Goal: Information Seeking & Learning: Learn about a topic

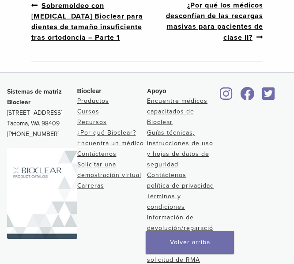
scroll to position [456, 0]
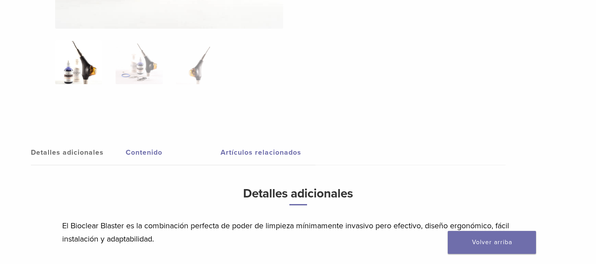
scroll to position [383, 0]
click at [152, 153] on font "Contenido" at bounding box center [144, 152] width 37 height 9
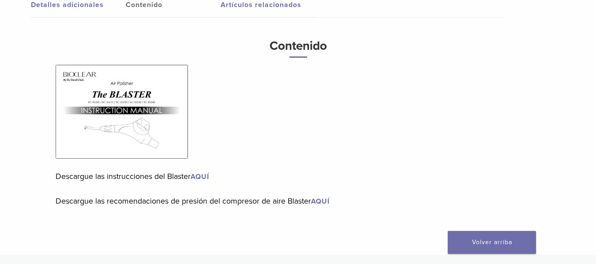
scroll to position [531, 0]
click at [203, 176] on font "AQUÍ" at bounding box center [199, 176] width 19 height 9
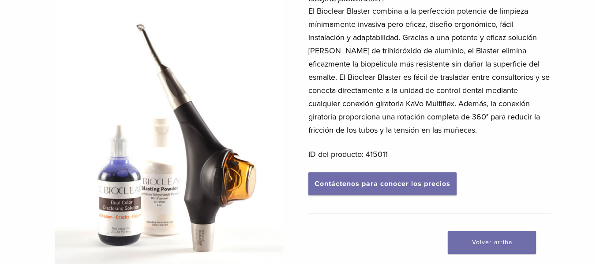
scroll to position [116, 0]
